Goal: Information Seeking & Learning: Compare options

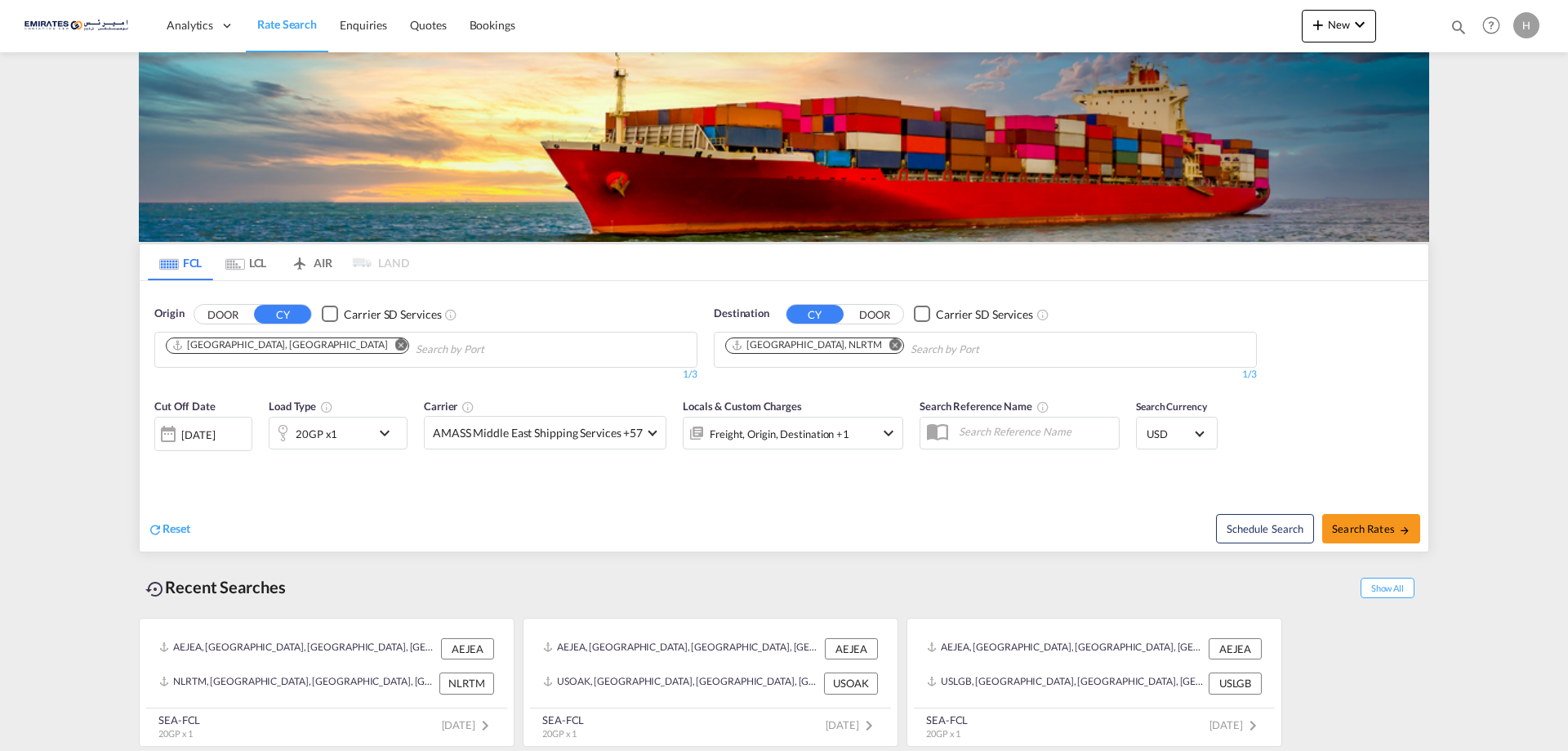
click at [889, 346] on md-icon "Remove" at bounding box center [895, 344] width 12 height 12
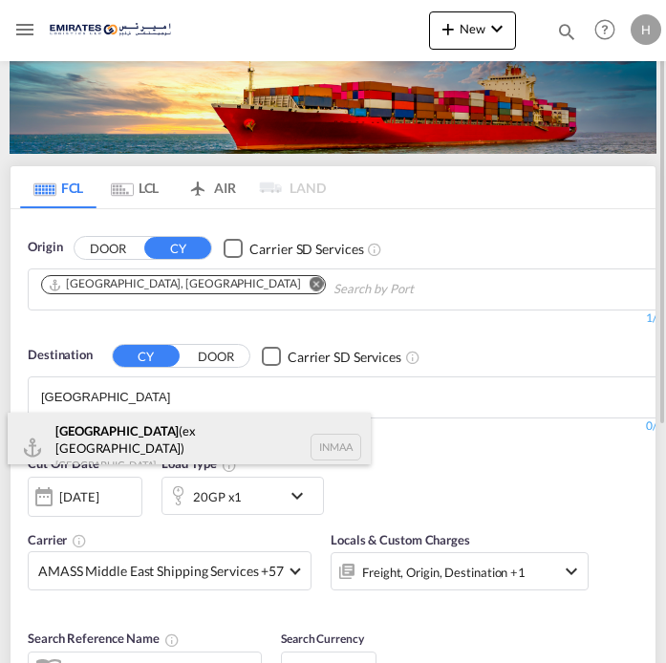
type input "[GEOGRAPHIC_DATA]"
click at [174, 436] on div "[GEOGRAPHIC_DATA] (ex [GEOGRAPHIC_DATA]) [GEOGRAPHIC_DATA] [GEOGRAPHIC_DATA]" at bounding box center [189, 447] width 363 height 69
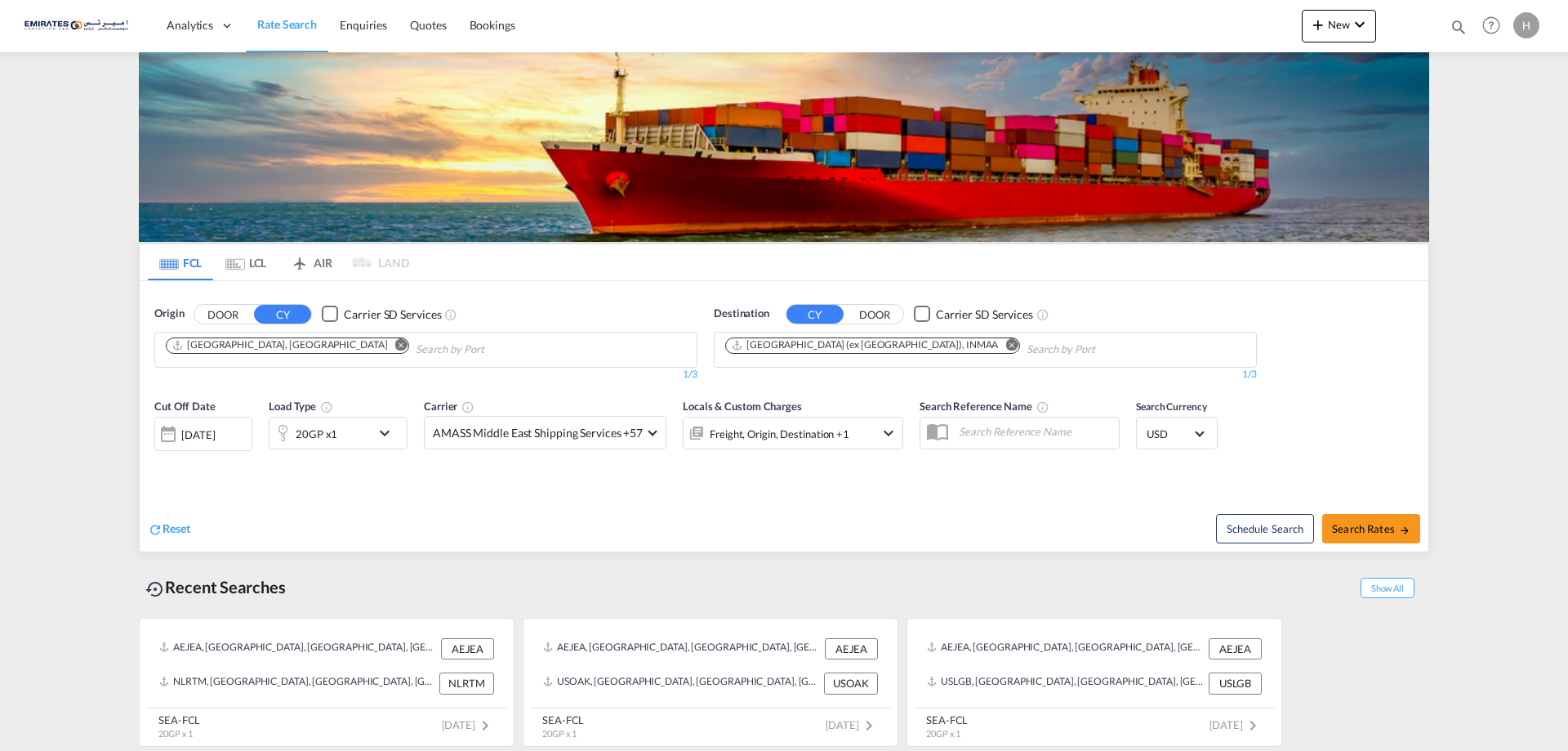
click at [388, 432] on md-icon "icon-chevron-down" at bounding box center [388, 433] width 27 height 20
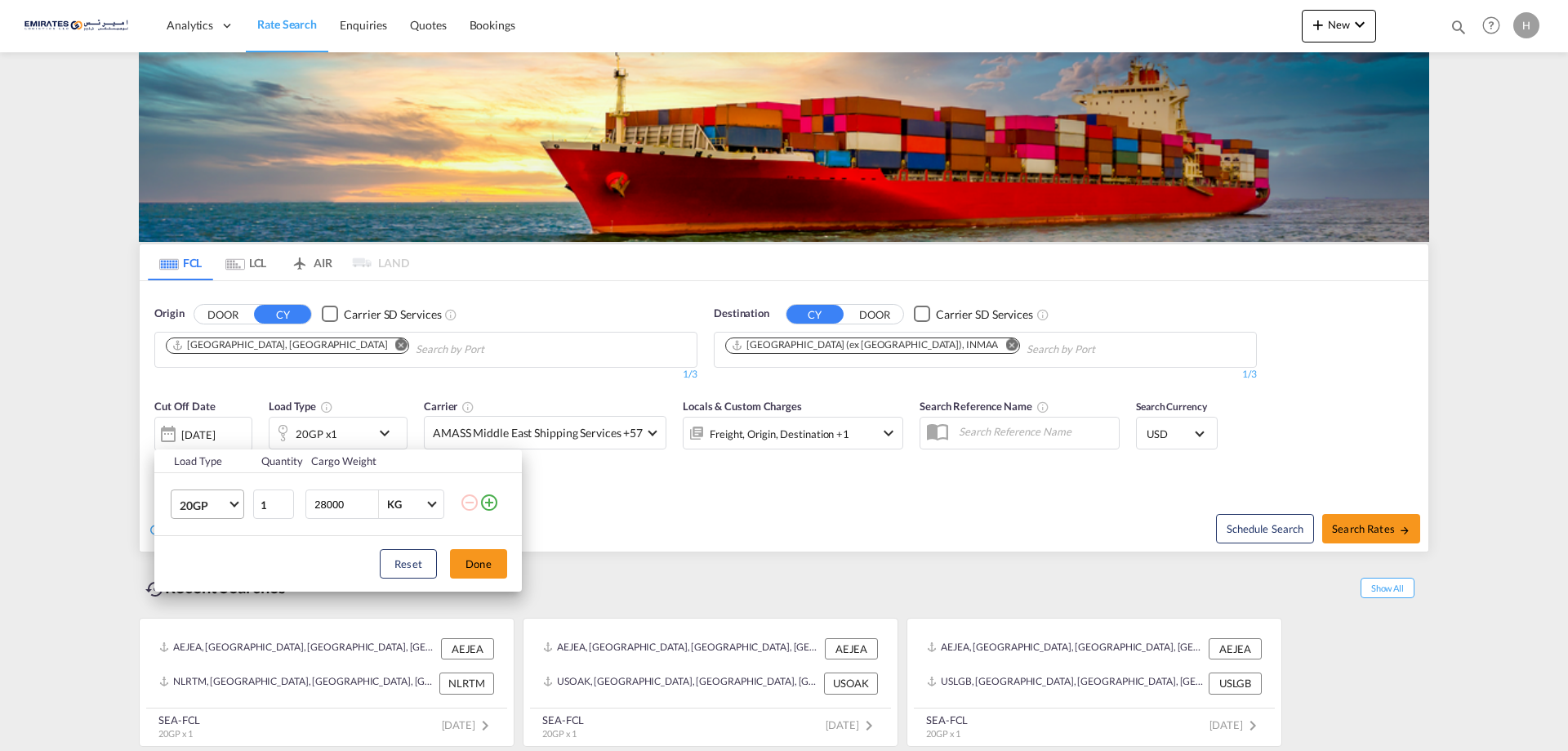
click at [241, 501] on md-select-value "20GP" at bounding box center [210, 504] width 65 height 27
click at [191, 563] on div "40FR" at bounding box center [193, 566] width 27 height 16
click at [479, 562] on button "Done" at bounding box center [478, 564] width 57 height 29
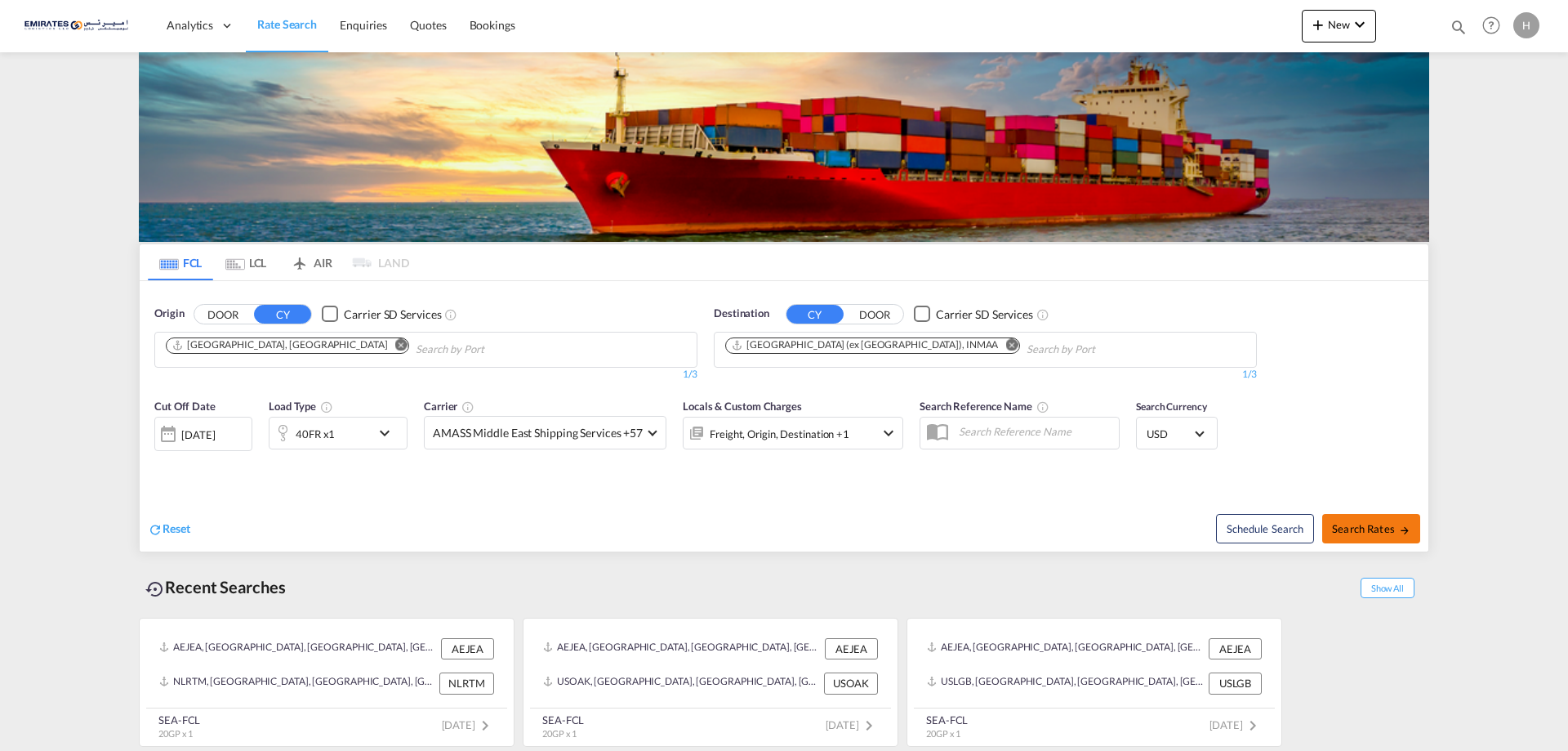
click at [1365, 529] on span "Search Rates" at bounding box center [1371, 528] width 79 height 13
type input "AEJEA to INMAA / [DATE]"
